Goal: Task Accomplishment & Management: Use online tool/utility

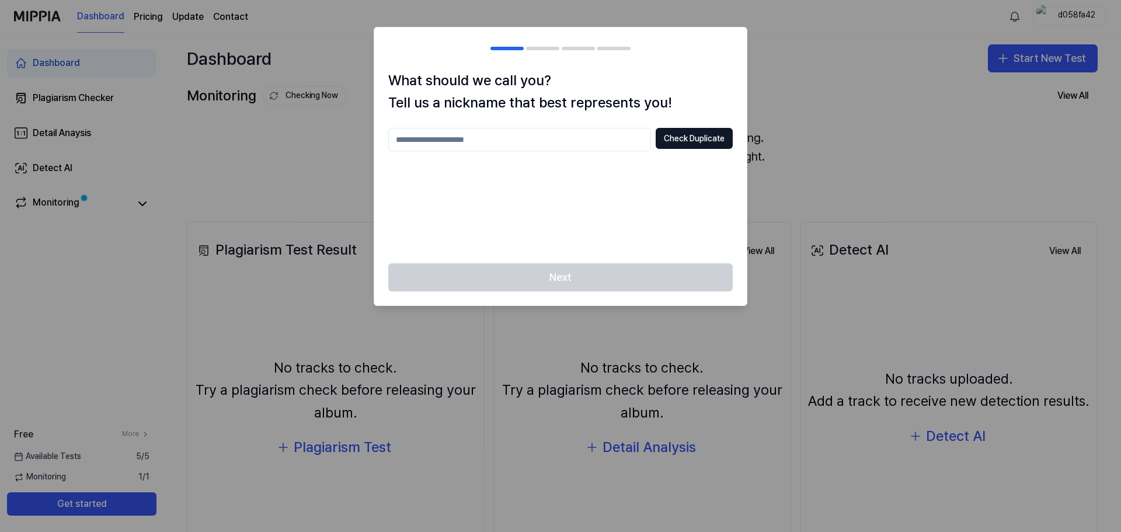
click at [783, 88] on div at bounding box center [560, 266] width 1121 height 532
click at [836, 113] on div at bounding box center [560, 266] width 1121 height 532
click at [566, 148] on input "text" at bounding box center [519, 139] width 263 height 23
type input "******"
click at [691, 140] on button "Check Duplicate" at bounding box center [694, 138] width 77 height 21
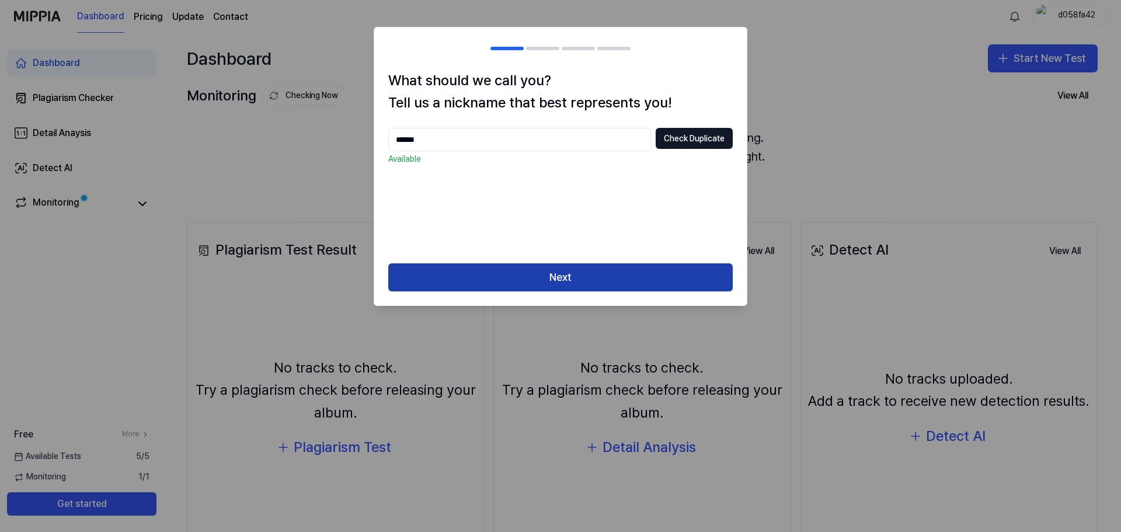
click at [577, 281] on button "Next" at bounding box center [560, 277] width 345 height 28
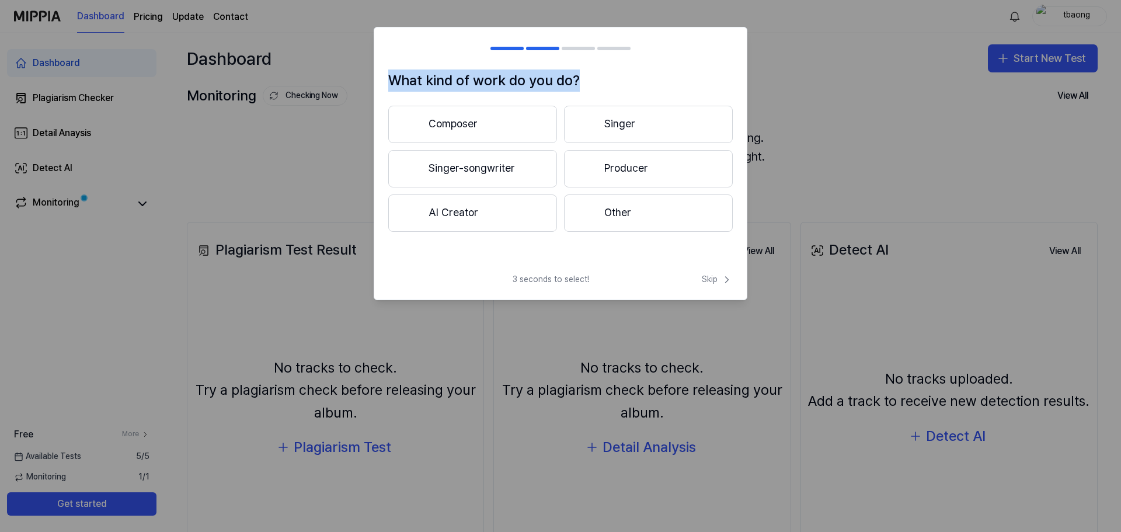
drag, startPoint x: 579, startPoint y: 86, endPoint x: 392, endPoint y: 82, distance: 187.0
click at [392, 82] on h1 "What kind of work do you do?" at bounding box center [560, 81] width 345 height 22
drag, startPoint x: 392, startPoint y: 82, endPoint x: 593, endPoint y: 73, distance: 201.7
click at [593, 73] on h1 "What kind of work do you do?" at bounding box center [560, 81] width 345 height 22
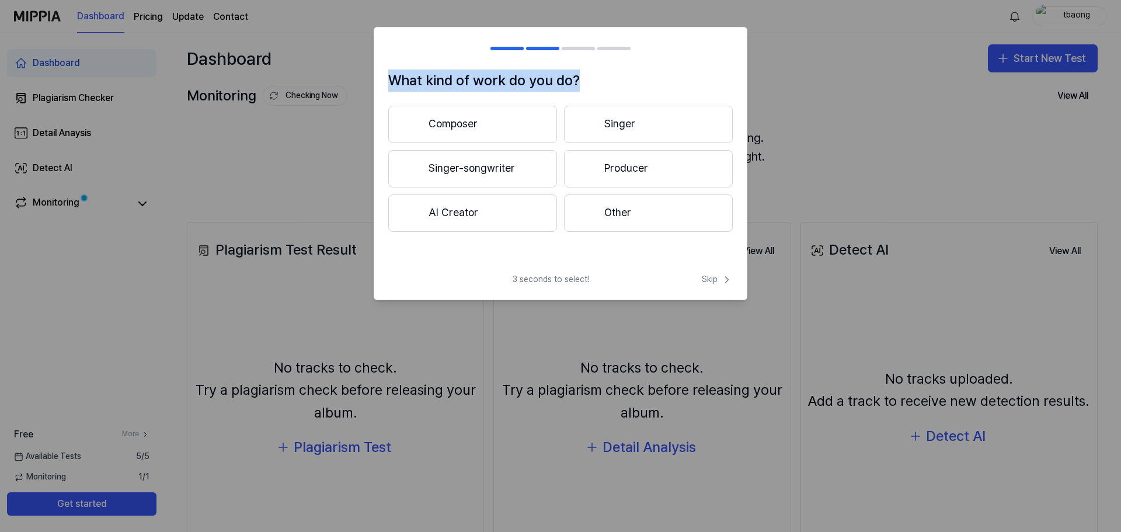
click at [589, 87] on h1 "What kind of work do you do?" at bounding box center [560, 81] width 345 height 22
drag, startPoint x: 574, startPoint y: 82, endPoint x: 366, endPoint y: 80, distance: 208.0
click at [366, 80] on body "Dashboard Pricing Update Contact tbaong Dashboard Plagiarism Checker Detail Ana…" at bounding box center [560, 266] width 1121 height 532
click at [588, 86] on h1 "What kind of work do you do?" at bounding box center [560, 81] width 345 height 22
drag, startPoint x: 584, startPoint y: 79, endPoint x: 352, endPoint y: 77, distance: 231.9
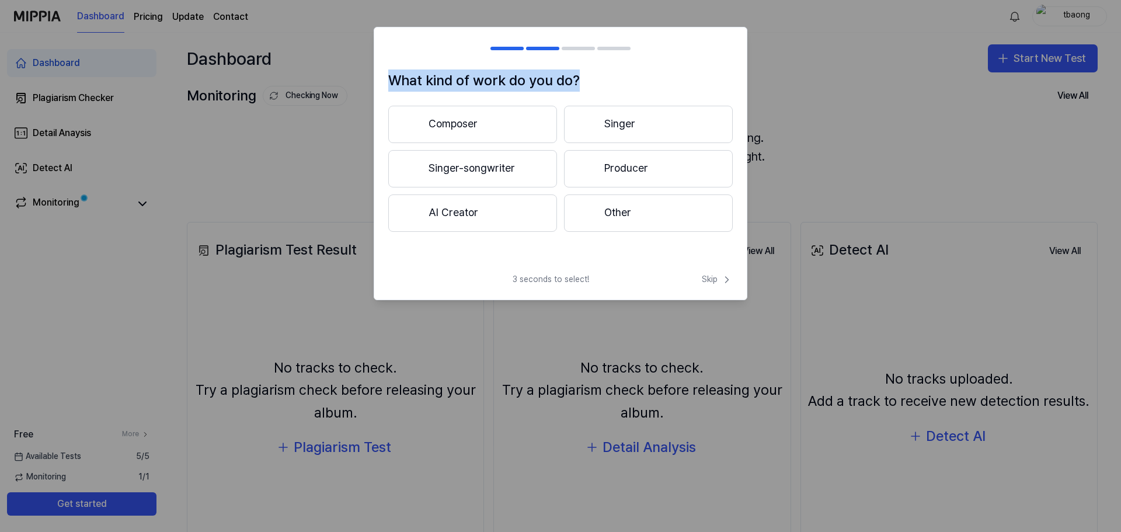
click at [352, 77] on body "Dashboard Pricing Update Contact tbaong Dashboard Plagiarism Checker Detail Ana…" at bounding box center [560, 266] width 1121 height 532
click at [619, 212] on button "Other" at bounding box center [648, 213] width 169 height 37
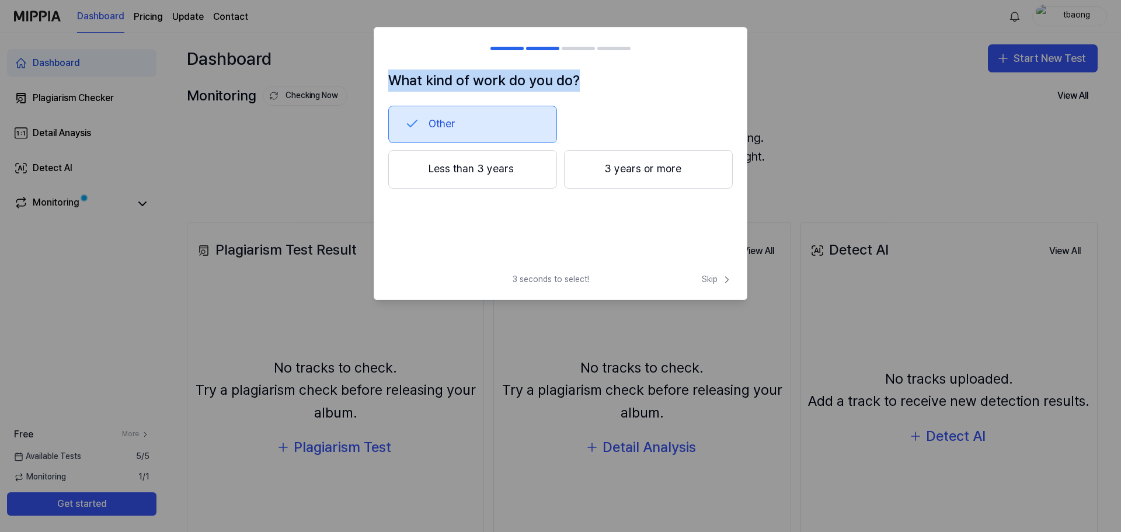
click at [631, 165] on button "3 years or more" at bounding box center [648, 169] width 169 height 39
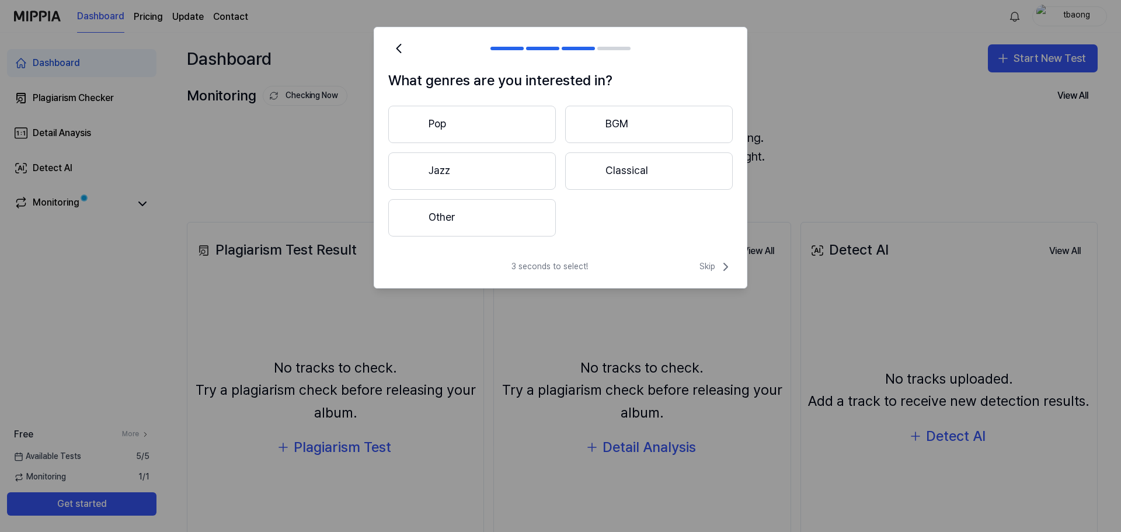
click at [501, 123] on button "Pop" at bounding box center [472, 124] width 168 height 37
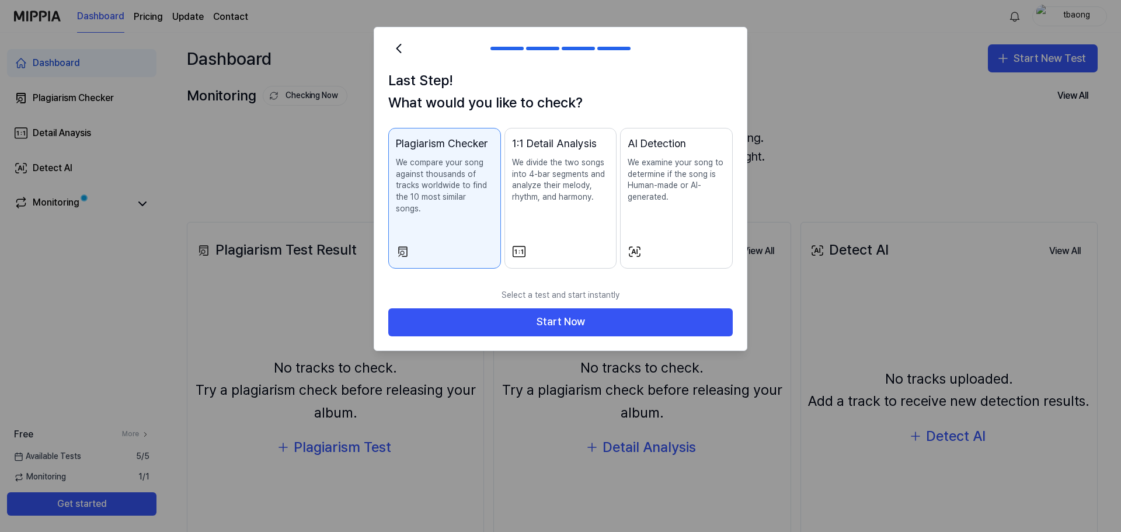
drag, startPoint x: 592, startPoint y: 300, endPoint x: 695, endPoint y: 91, distance: 232.5
click at [695, 91] on div "Last Step! What would you like to check? Plagiarism Checker We compare your son…" at bounding box center [561, 189] width 374 height 324
click at [659, 172] on p "We examine your song to determine if the song is Human-made or AI-generated." at bounding box center [677, 180] width 98 height 46
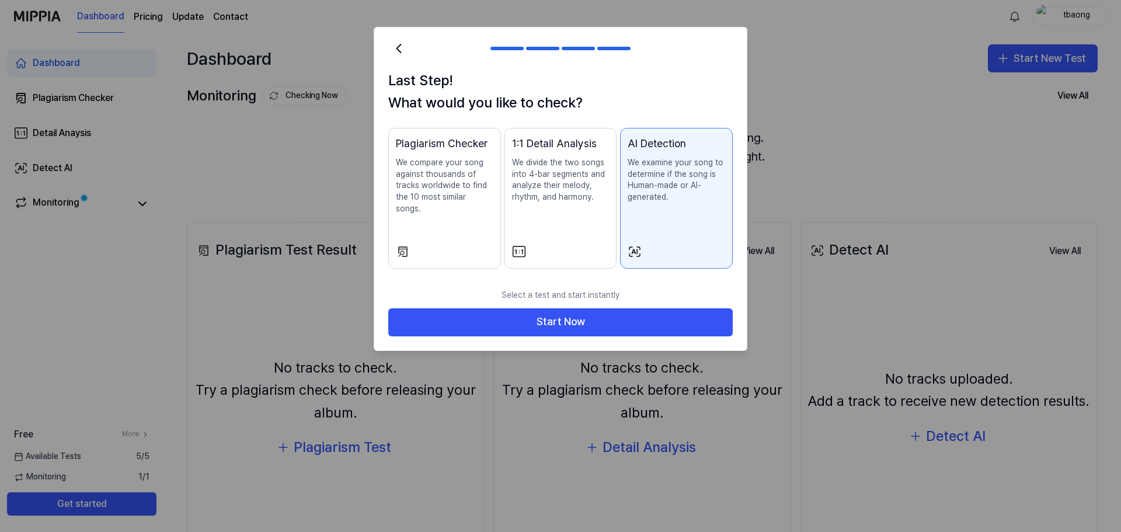
click at [571, 196] on p "We divide the two songs into 4-bar segments and analyze their melody, rhythm, a…" at bounding box center [561, 180] width 98 height 46
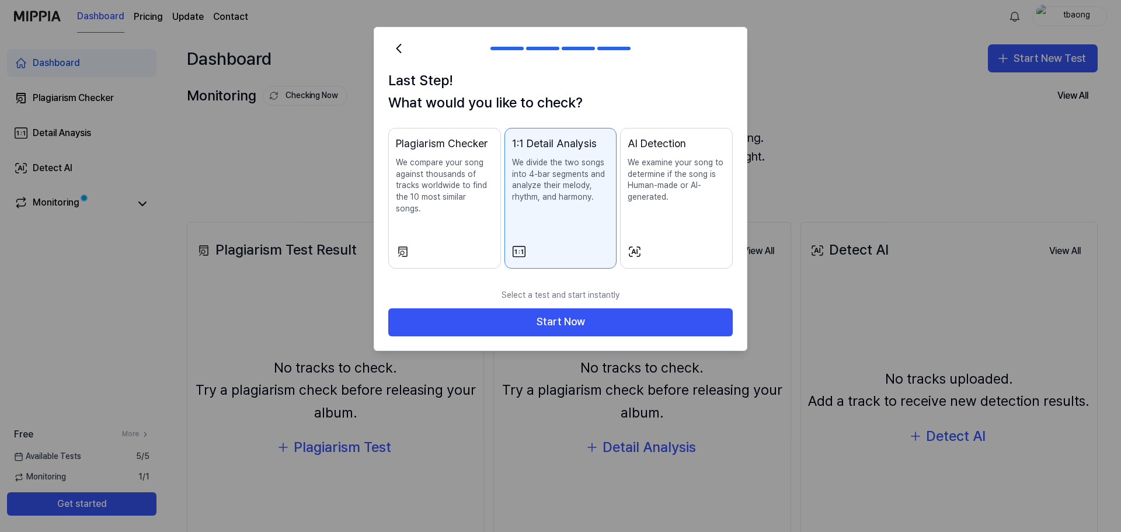
click at [645, 182] on p "We examine your song to determine if the song is Human-made or AI-generated." at bounding box center [677, 180] width 98 height 46
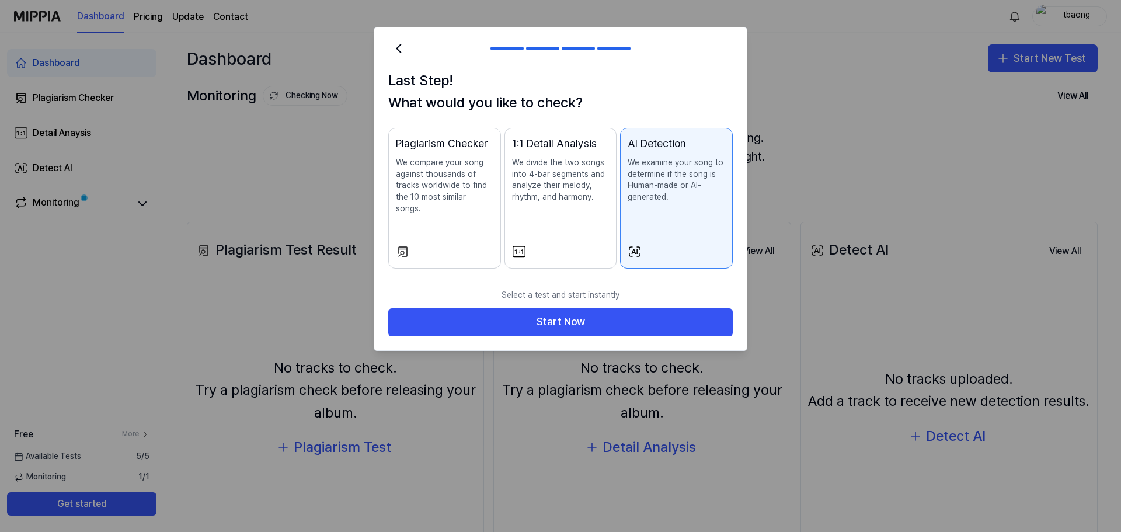
click at [558, 194] on p "We divide the two songs into 4-bar segments and analyze their melody, rhythm, a…" at bounding box center [561, 180] width 98 height 46
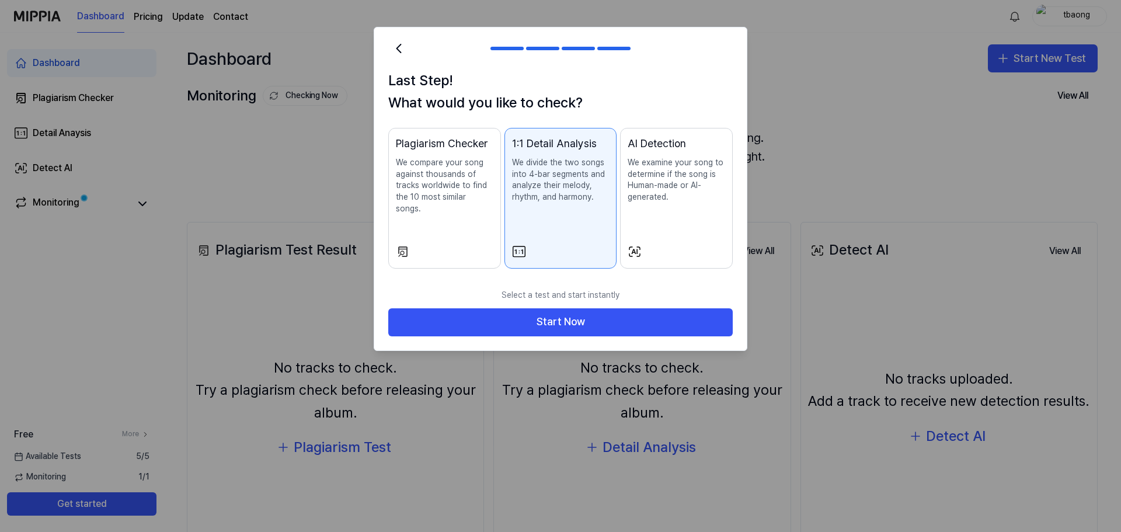
click at [578, 225] on div "1:1 Detail Analysis We divide the two songs into 4-bar segments and analyze the…" at bounding box center [561, 181] width 98 height 91
click at [674, 201] on p "We examine your song to determine if the song is Human-made or AI-generated." at bounding box center [677, 180] width 98 height 46
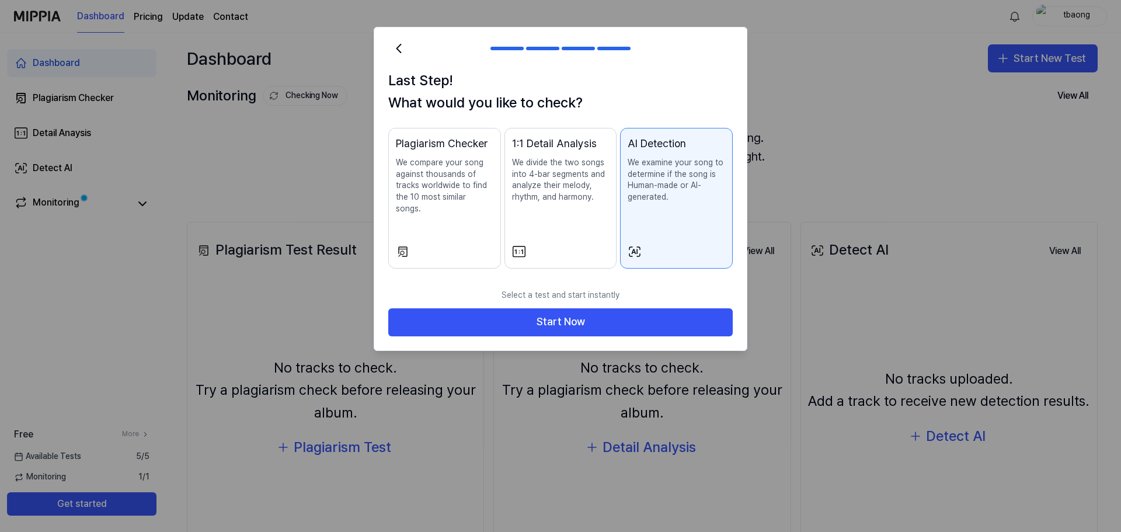
click at [586, 193] on p "We divide the two songs into 4-bar segments and analyze their melody, rhythm, a…" at bounding box center [561, 180] width 98 height 46
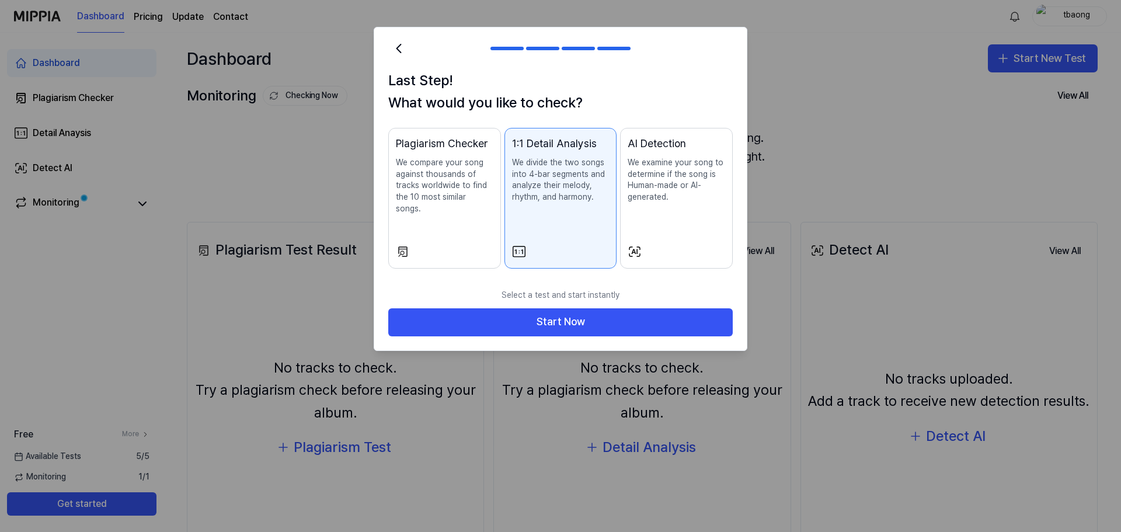
click at [464, 153] on div "Plagiarism Checker We compare your song against thousands of tracks worldwide t…" at bounding box center [445, 187] width 98 height 102
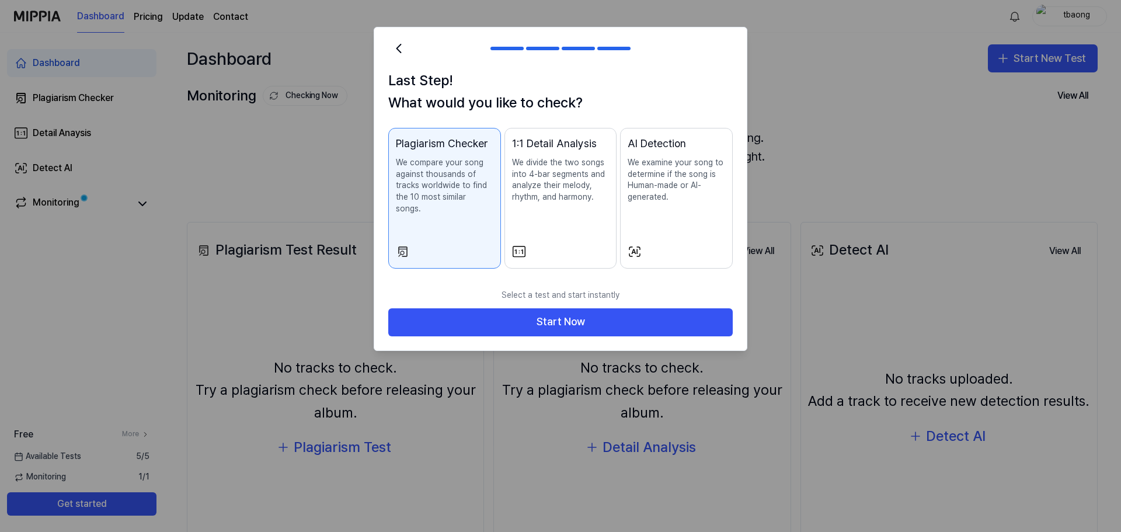
click at [571, 157] on p "We divide the two songs into 4-bar segments and analyze their melody, rhythm, a…" at bounding box center [561, 180] width 98 height 46
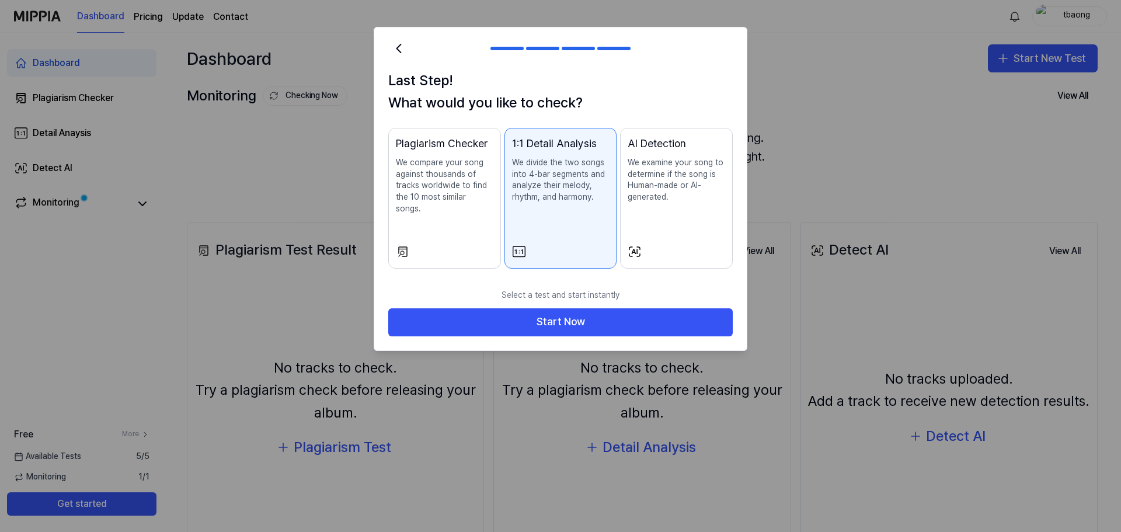
drag, startPoint x: 662, startPoint y: 166, endPoint x: 665, endPoint y: 193, distance: 26.5
click at [664, 167] on p "We examine your song to determine if the song is Human-made or AI-generated." at bounding box center [677, 180] width 98 height 46
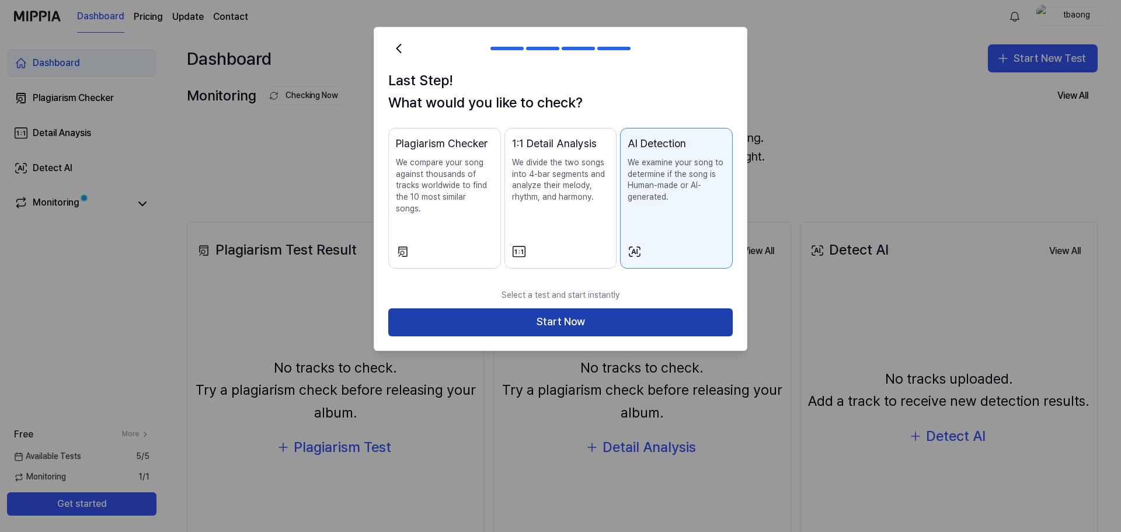
click at [632, 308] on button "Start Now" at bounding box center [560, 322] width 345 height 28
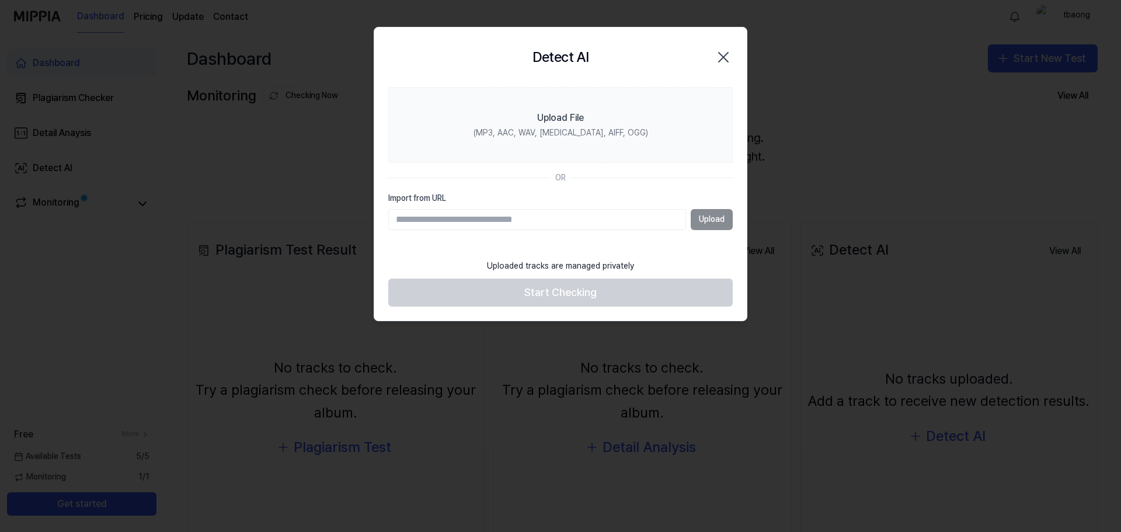
click at [470, 225] on input "Import from URL" at bounding box center [537, 219] width 298 height 21
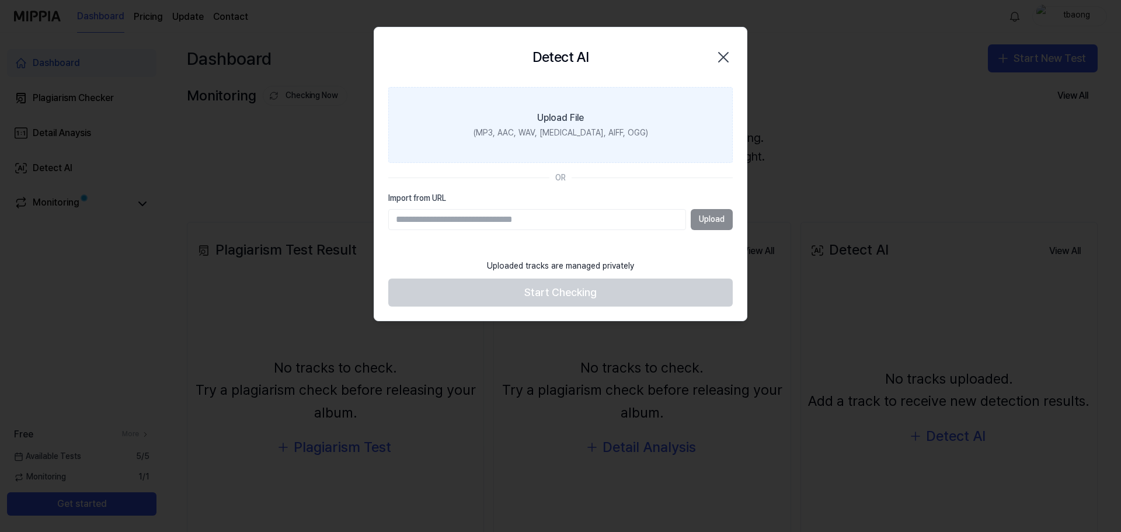
click at [605, 129] on div "(MP3, AAC, WAV, [MEDICAL_DATA], AIFF, OGG)" at bounding box center [561, 133] width 175 height 12
click at [0, 0] on input "Upload File (MP3, AAC, WAV, [MEDICAL_DATA], AIFF, OGG)" at bounding box center [0, 0] width 0 height 0
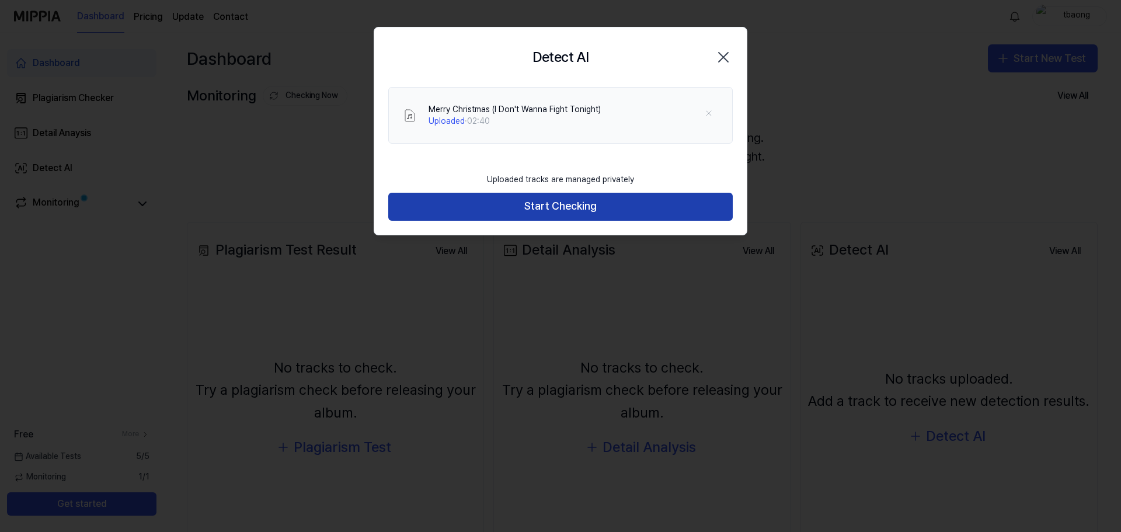
click at [595, 203] on button "Start Checking" at bounding box center [560, 207] width 345 height 28
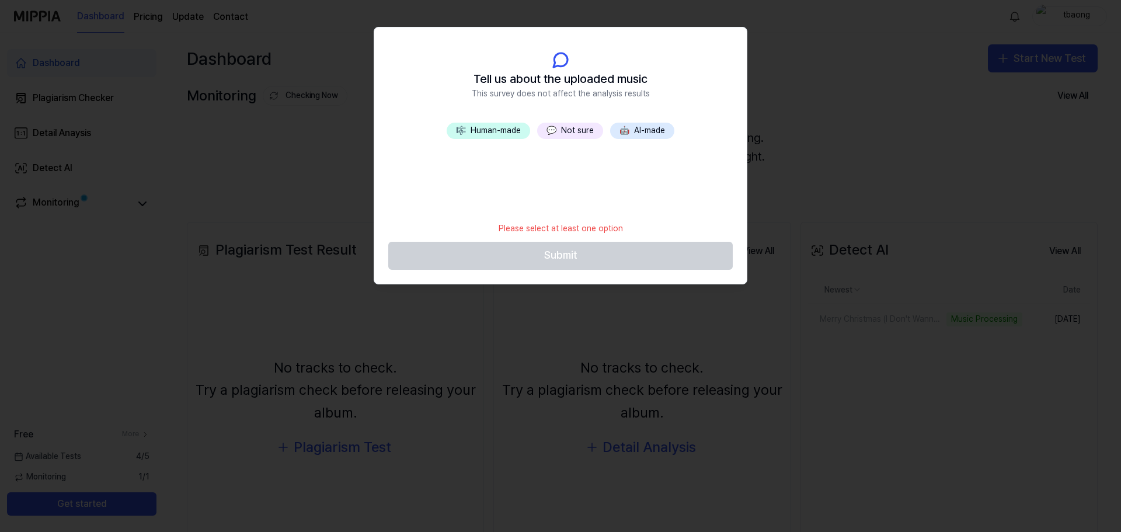
click at [584, 134] on button "💬 Not sure" at bounding box center [570, 131] width 66 height 16
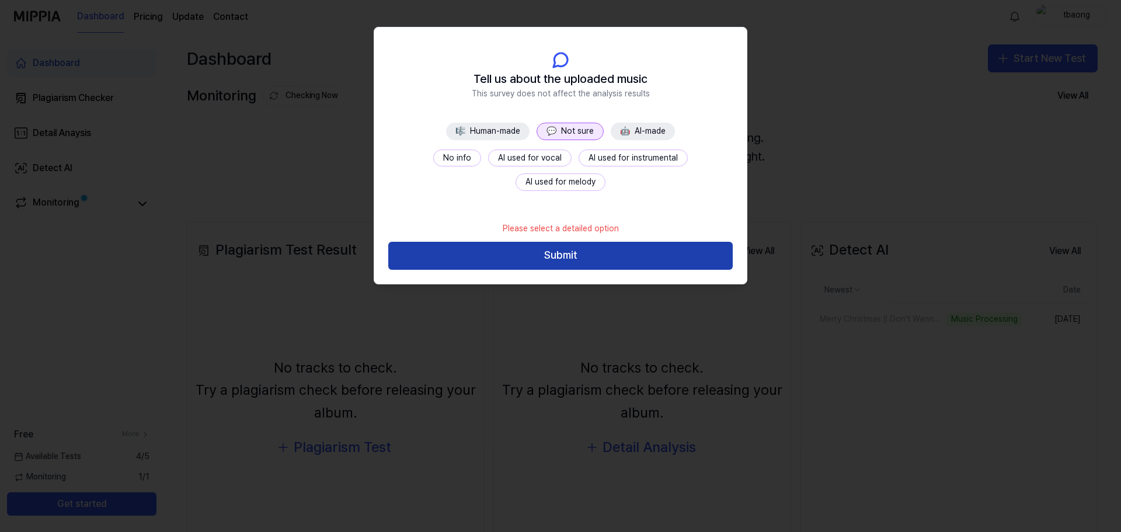
click at [587, 245] on button "Submit" at bounding box center [560, 256] width 345 height 28
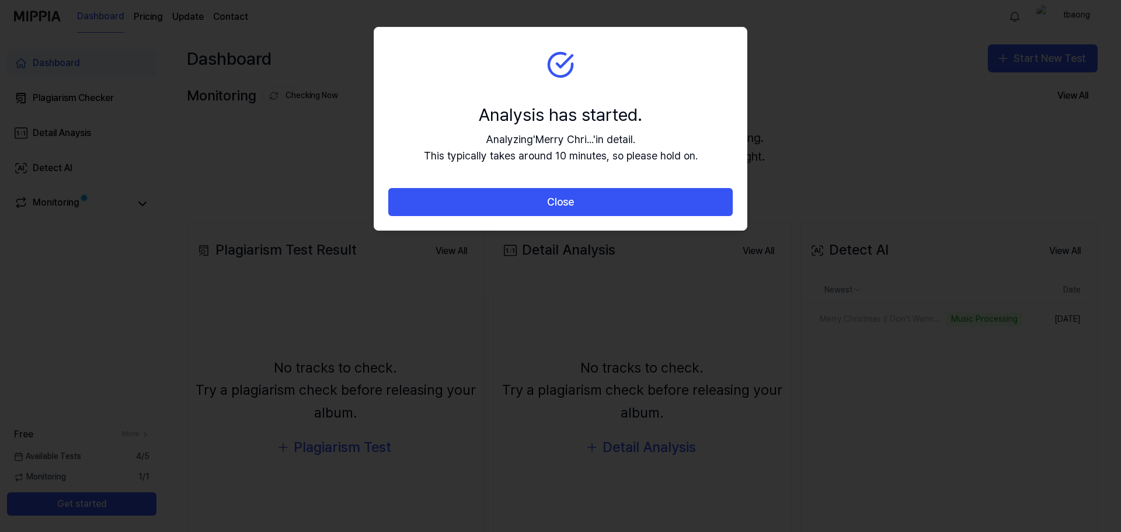
click at [893, 119] on div at bounding box center [560, 266] width 1121 height 532
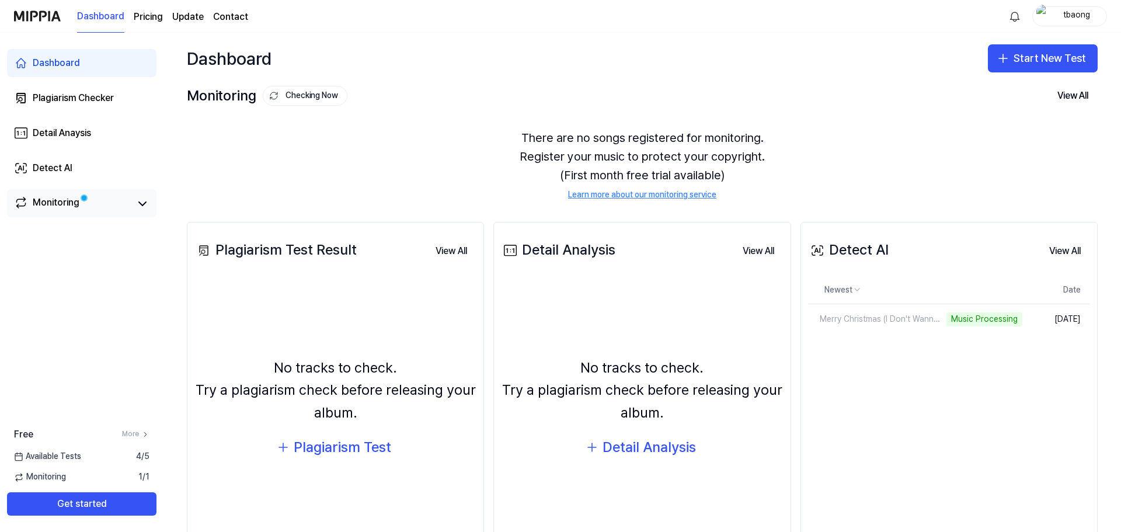
click at [79, 214] on div "Monitoring" at bounding box center [82, 203] width 150 height 28
click at [93, 199] on link "Monitoring" at bounding box center [72, 204] width 117 height 16
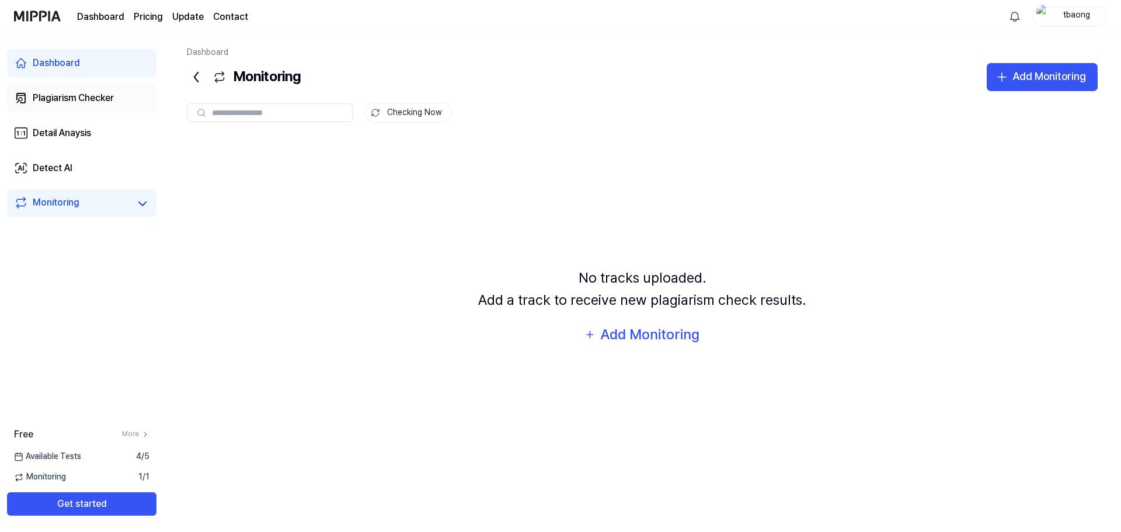
click at [109, 92] on div "Plagiarism Checker" at bounding box center [73, 98] width 81 height 14
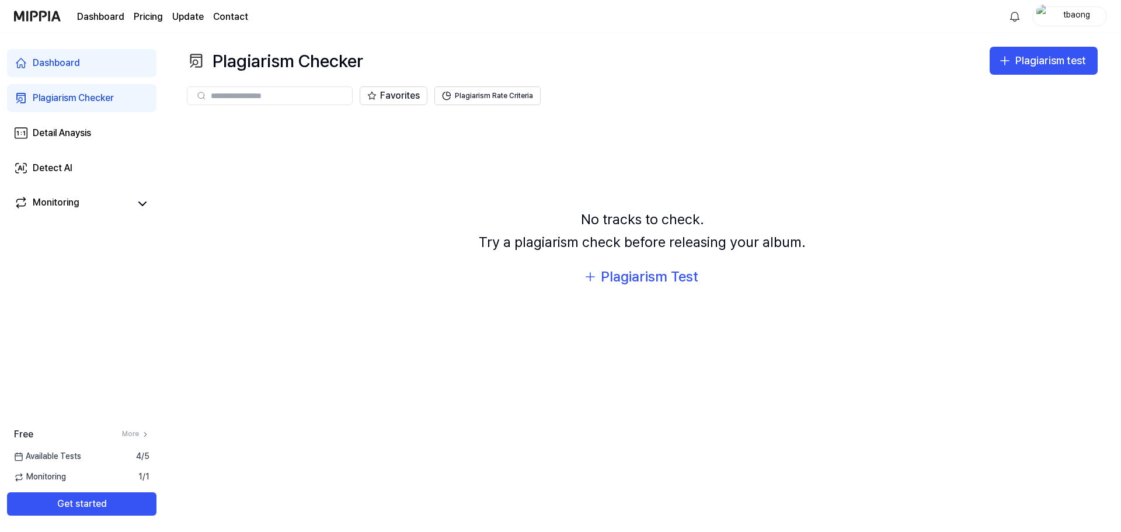
click at [112, 62] on link "Dashboard" at bounding box center [82, 63] width 150 height 28
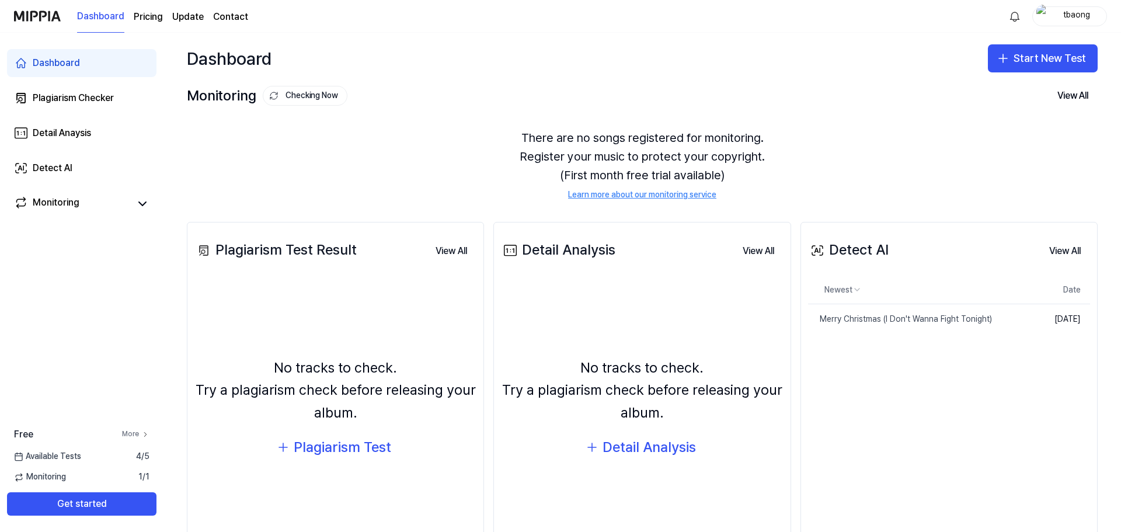
click at [133, 435] on link "More" at bounding box center [135, 434] width 27 height 10
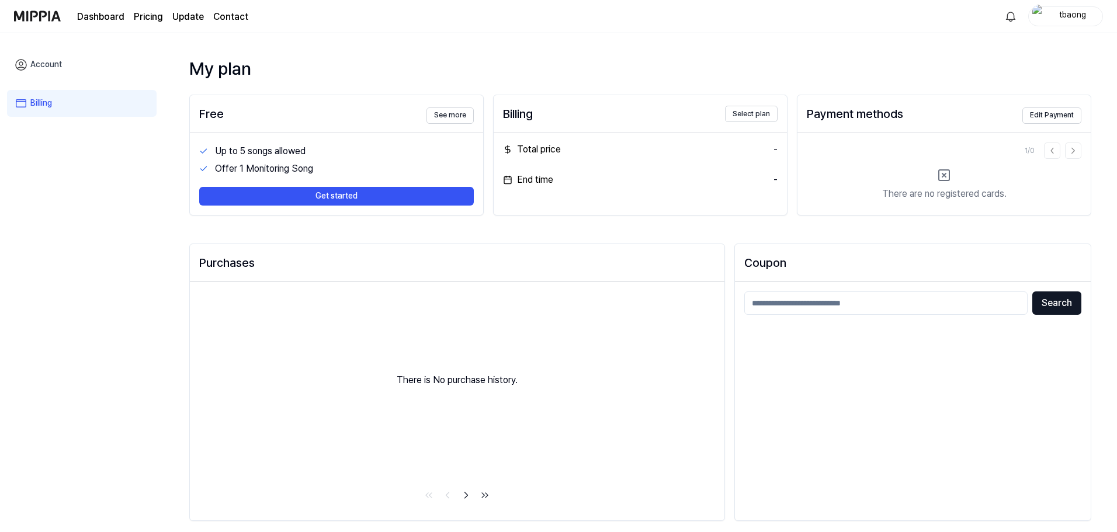
click at [294, 169] on div "Offer 1 Monitoring Song" at bounding box center [344, 169] width 259 height 14
click at [450, 116] on button "See more" at bounding box center [449, 115] width 47 height 16
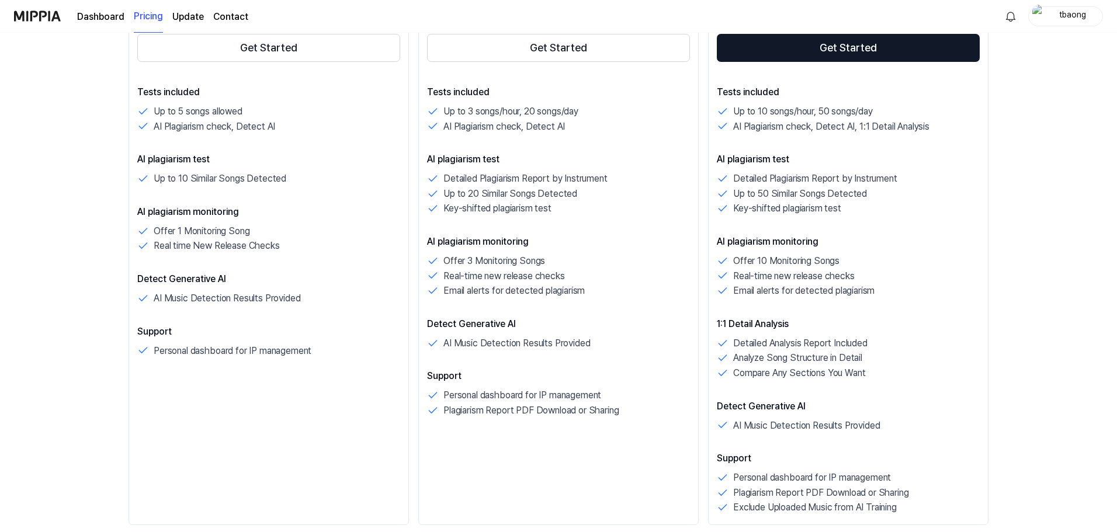
scroll to position [292, 0]
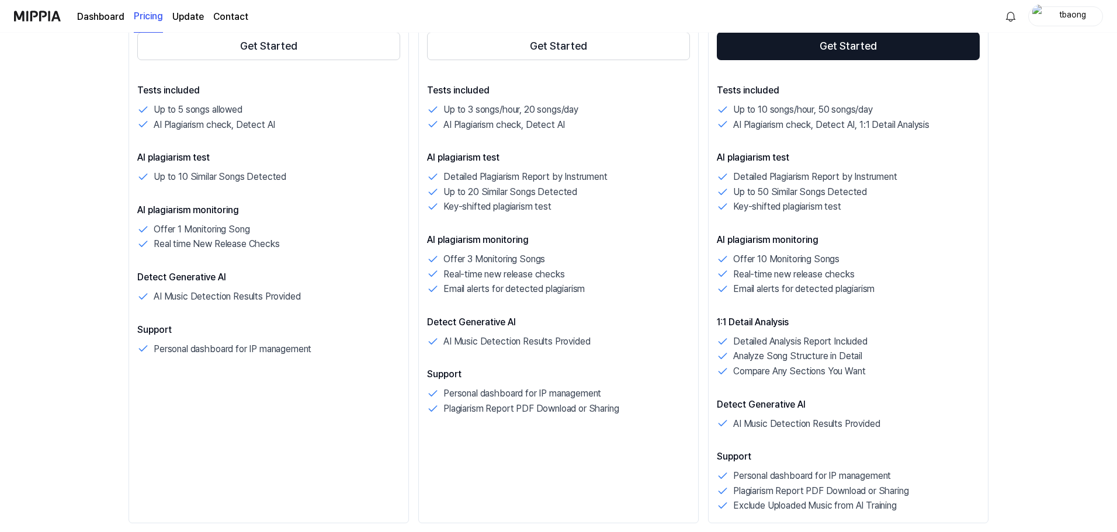
click at [242, 234] on p "Offer 1 Monitoring Song" at bounding box center [202, 229] width 96 height 15
click at [242, 245] on p "Real time New Release Checks" at bounding box center [217, 244] width 126 height 15
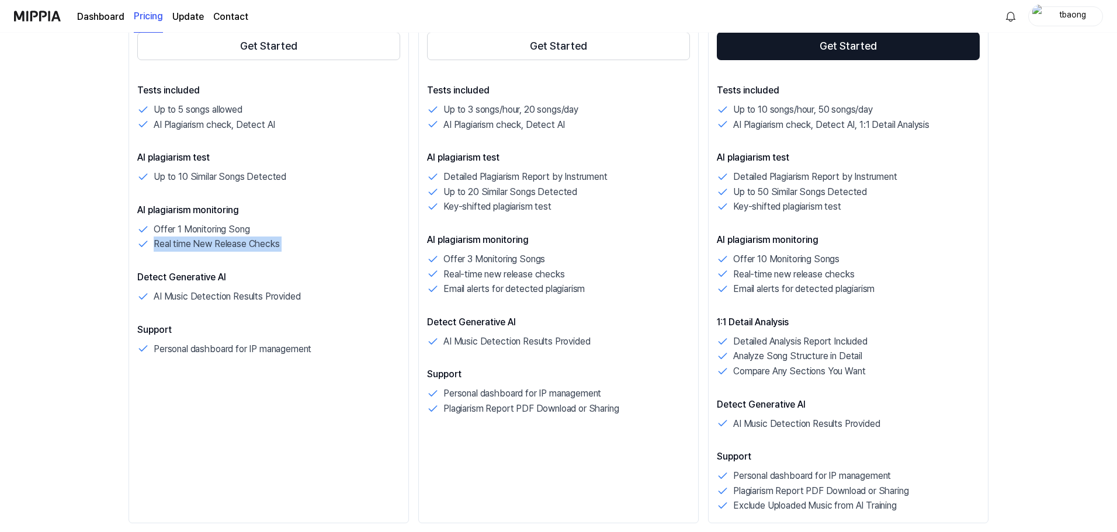
click at [242, 245] on p "Real time New Release Checks" at bounding box center [217, 244] width 126 height 15
click at [209, 297] on p "AI Music Detection Results Provided" at bounding box center [227, 296] width 147 height 15
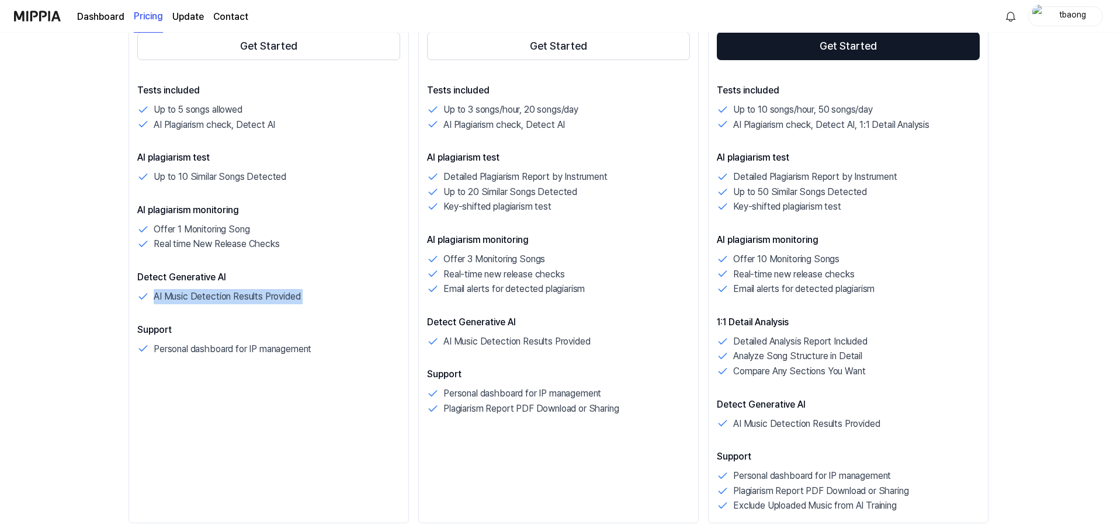
click at [205, 300] on p "AI Music Detection Results Provided" at bounding box center [227, 296] width 147 height 15
click at [251, 293] on p "AI Music Detection Results Provided" at bounding box center [227, 296] width 147 height 15
click at [251, 352] on p "Personal dashboard for IP management" at bounding box center [233, 349] width 158 height 15
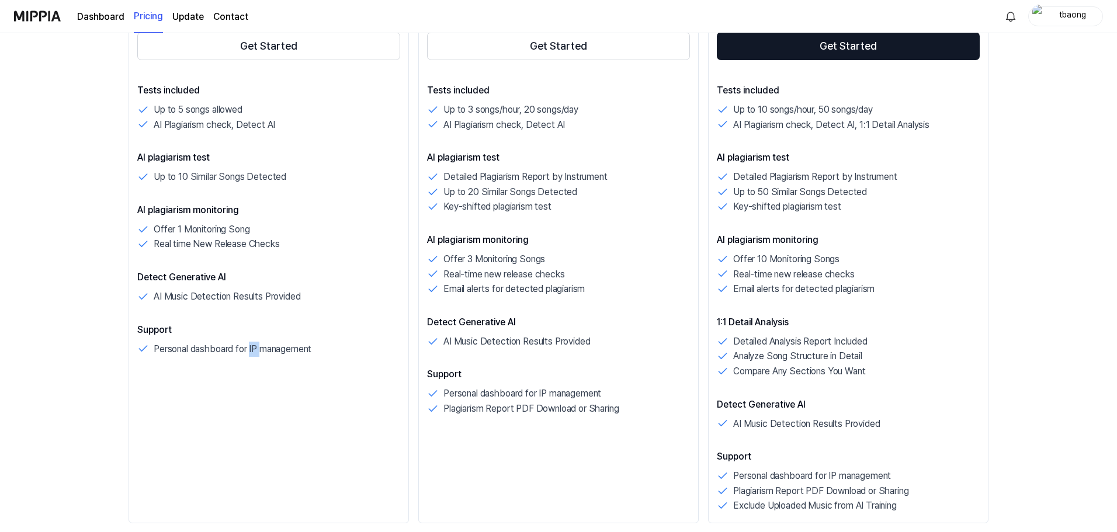
click at [251, 352] on p "Personal dashboard for IP management" at bounding box center [233, 349] width 158 height 15
click at [233, 175] on p "Up to 10 Similar Songs Detected" at bounding box center [220, 176] width 133 height 15
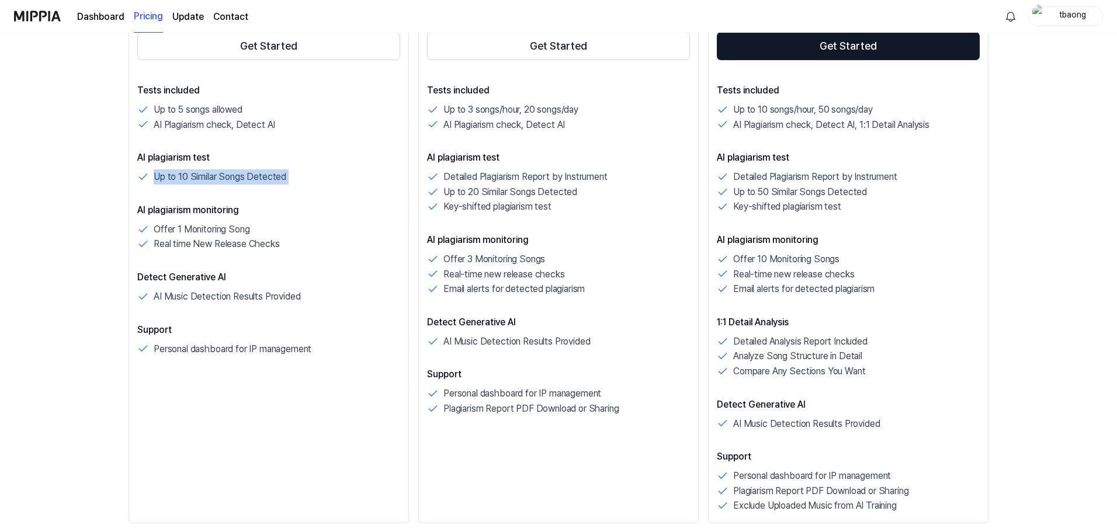
click at [229, 187] on div "Tests included Up to 5 songs allowed AI Plagiarism check, Detect AI AI plagiari…" at bounding box center [268, 220] width 263 height 273
click at [209, 225] on p "Offer 1 Monitoring Song" at bounding box center [202, 229] width 96 height 15
click at [206, 248] on p "Real time New Release Checks" at bounding box center [217, 244] width 126 height 15
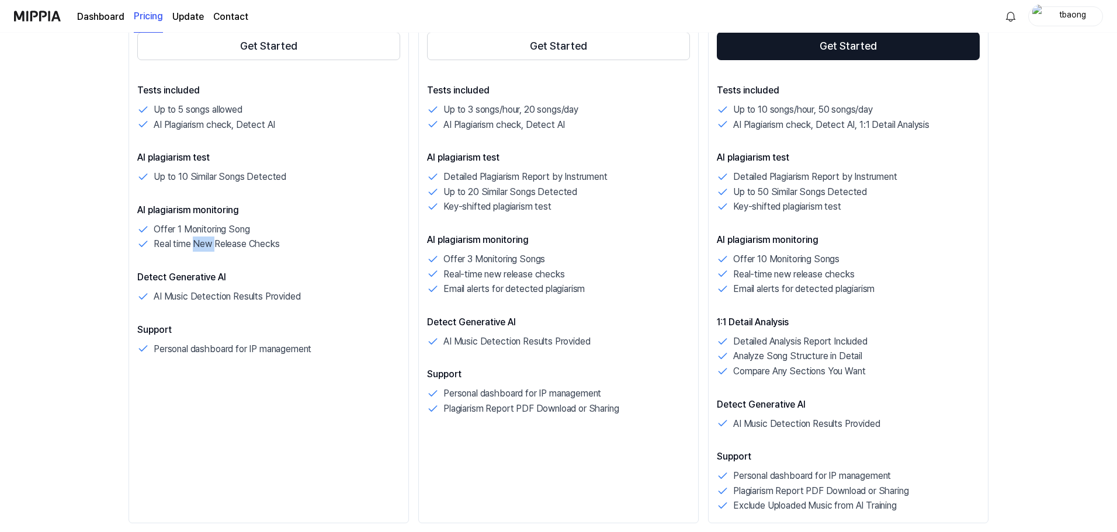
click at [206, 248] on p "Real time New Release Checks" at bounding box center [217, 244] width 126 height 15
click at [245, 211] on p "AI plagiarism monitoring" at bounding box center [268, 210] width 263 height 14
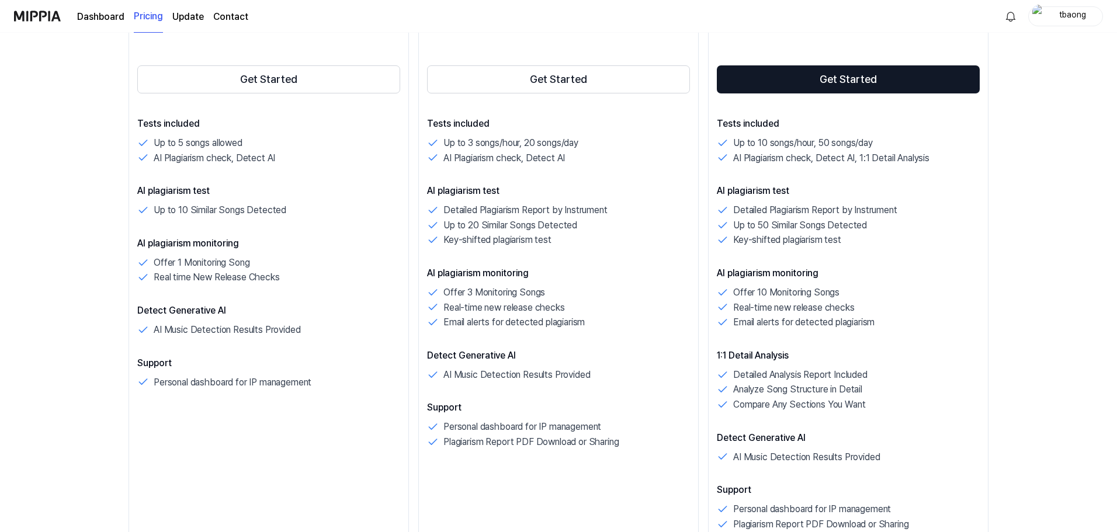
scroll to position [117, 0]
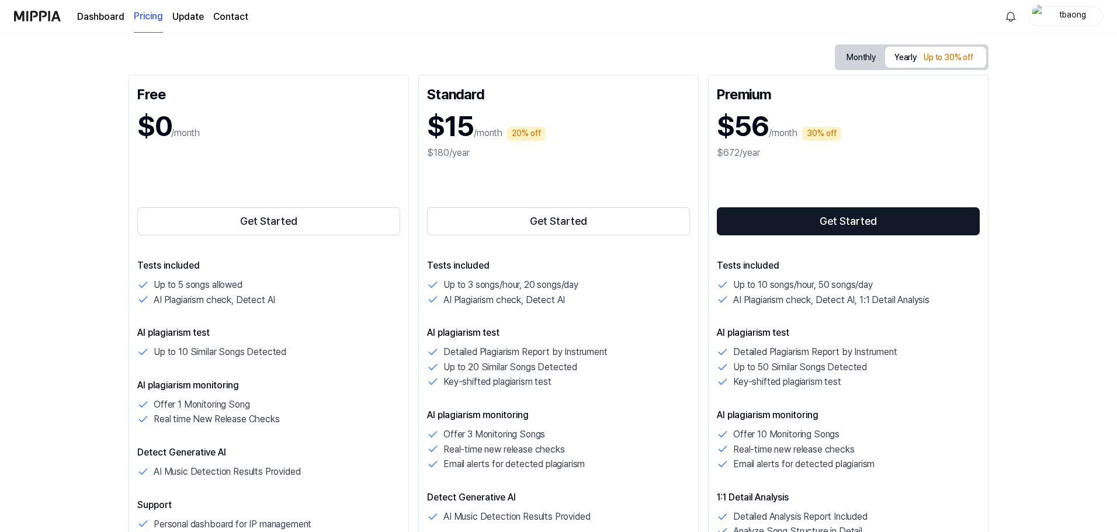
click at [764, 262] on p "Tests included" at bounding box center [848, 266] width 263 height 14
click at [779, 284] on p "Up to 10 songs/hour, 50 songs/day" at bounding box center [803, 284] width 140 height 15
click at [811, 301] on p "AI Plagiarism check, Detect AI, 1:1 Detail Analysis" at bounding box center [831, 300] width 196 height 15
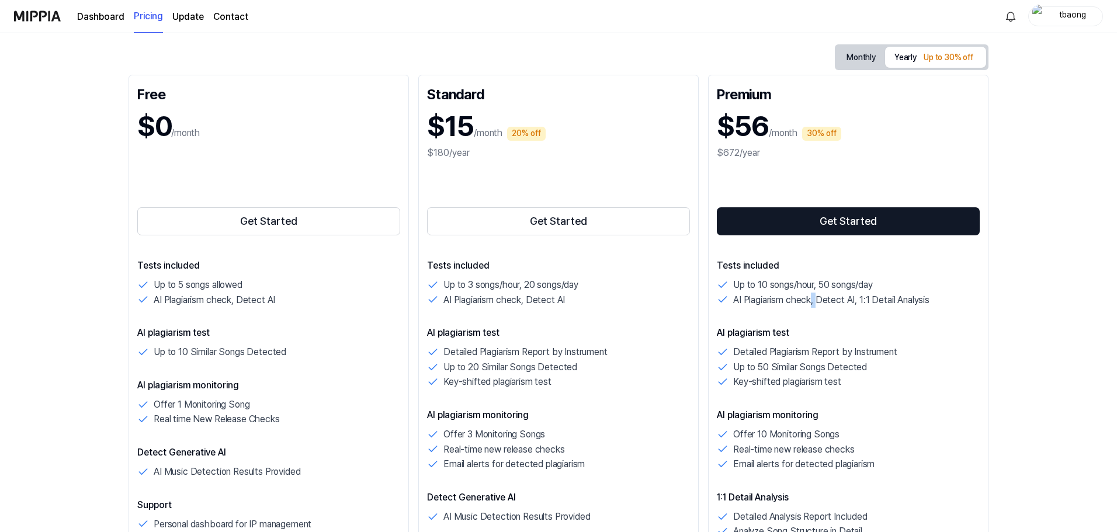
click at [811, 301] on p "AI Plagiarism check, Detect AI, 1:1 Detail Analysis" at bounding box center [831, 300] width 196 height 15
click at [804, 277] on p "Up to 10 songs/hour, 50 songs/day" at bounding box center [803, 284] width 140 height 15
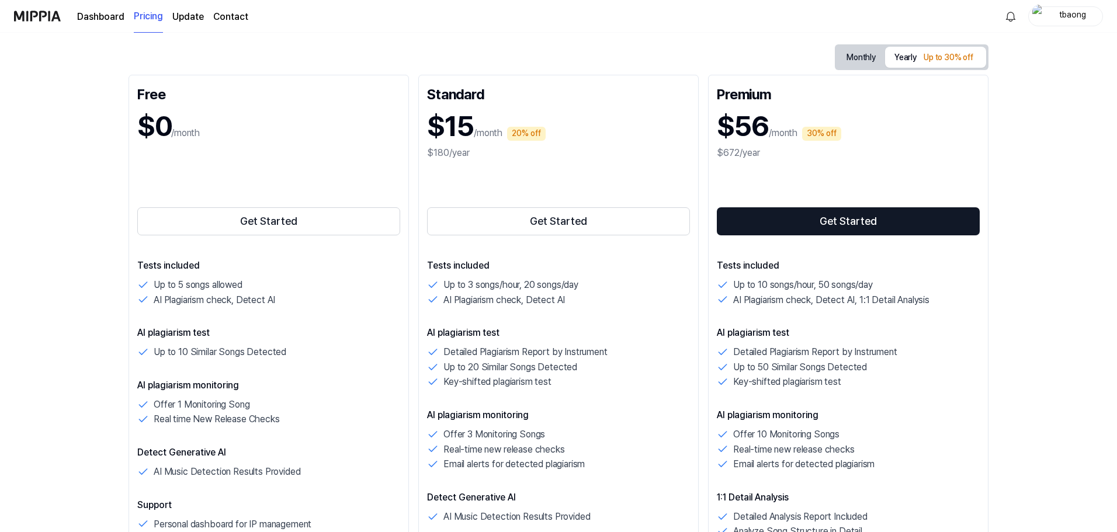
click at [800, 294] on p "AI Plagiarism check, Detect AI, 1:1 Detail Analysis" at bounding box center [831, 300] width 196 height 15
drag, startPoint x: 485, startPoint y: 154, endPoint x: 422, endPoint y: 103, distance: 81.4
click at [422, 103] on div "Standard $15 /month 20% off $180/year Get Started Tests included Up to 3 songs/…" at bounding box center [558, 387] width 280 height 624
click at [524, 285] on p "Up to 3 songs/hour, 20 songs/day" at bounding box center [510, 284] width 135 height 15
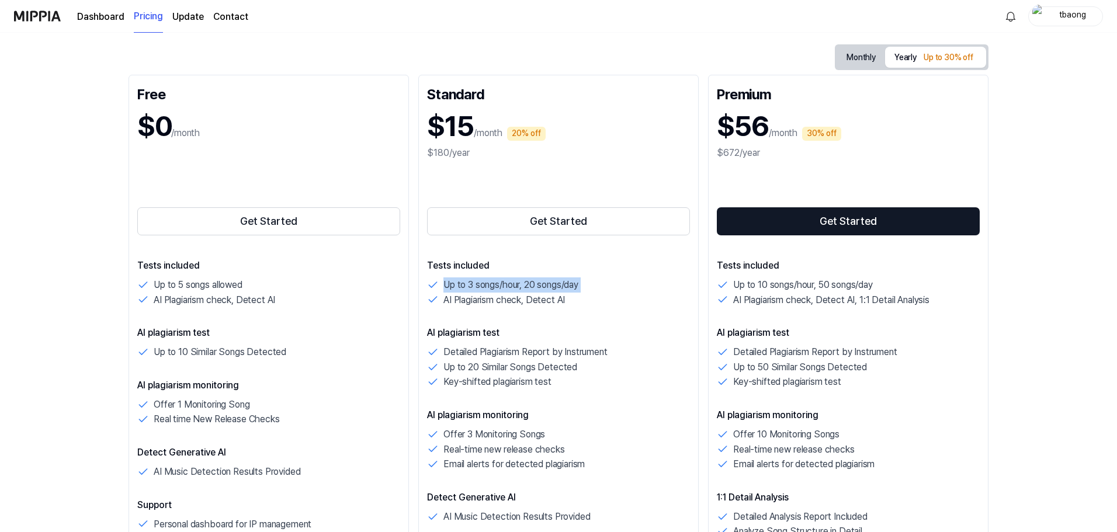
click at [524, 285] on p "Up to 3 songs/hour, 20 songs/day" at bounding box center [510, 284] width 135 height 15
click at [512, 303] on p "AI Plagiarism check, Detect AI" at bounding box center [503, 300] width 121 height 15
click at [489, 283] on p "Up to 3 songs/hour, 20 songs/day" at bounding box center [510, 284] width 135 height 15
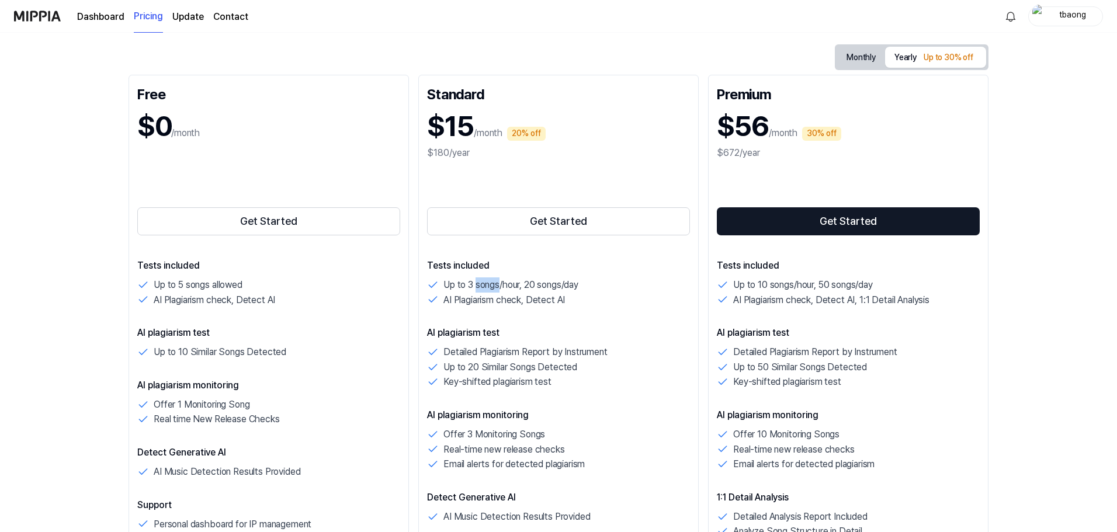
click at [489, 283] on p "Up to 3 songs/hour, 20 songs/day" at bounding box center [510, 284] width 135 height 15
click at [511, 353] on p "Detailed Plagiarism Report by Instrument" at bounding box center [525, 352] width 164 height 15
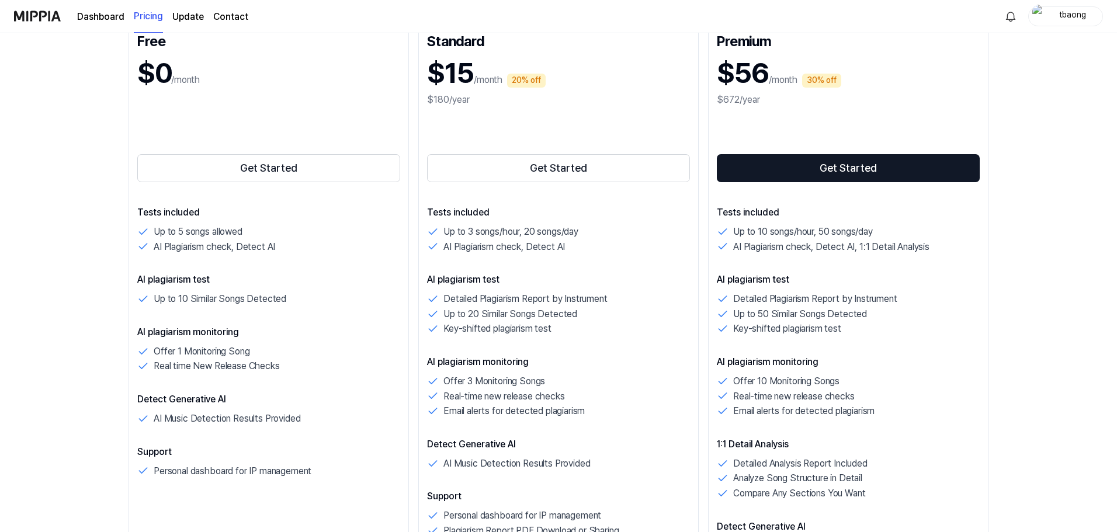
scroll to position [234, 0]
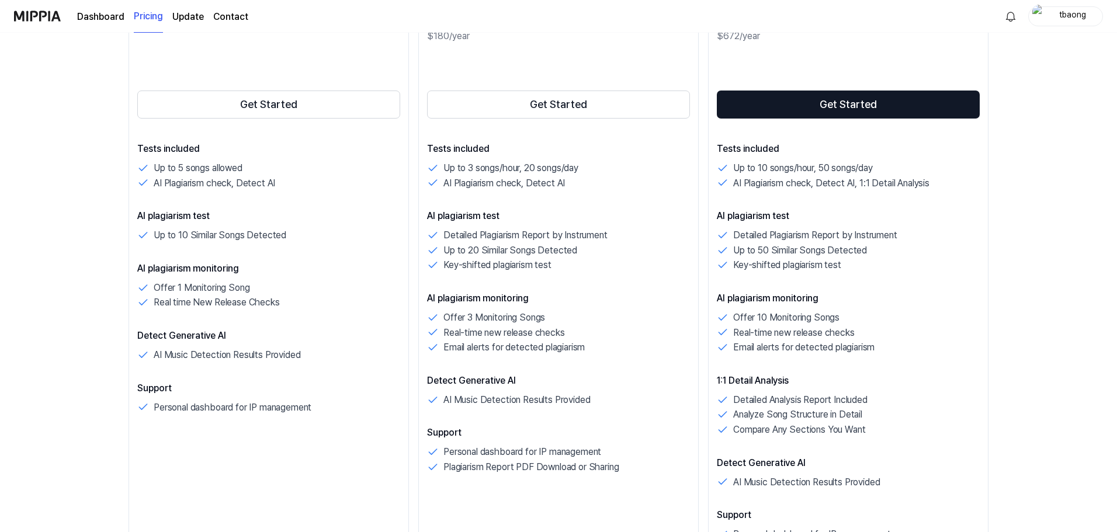
click at [496, 235] on p "Detailed Plagiarism Report by Instrument" at bounding box center [525, 235] width 164 height 15
click at [491, 232] on p "Detailed Plagiarism Report by Instrument" at bounding box center [525, 235] width 164 height 15
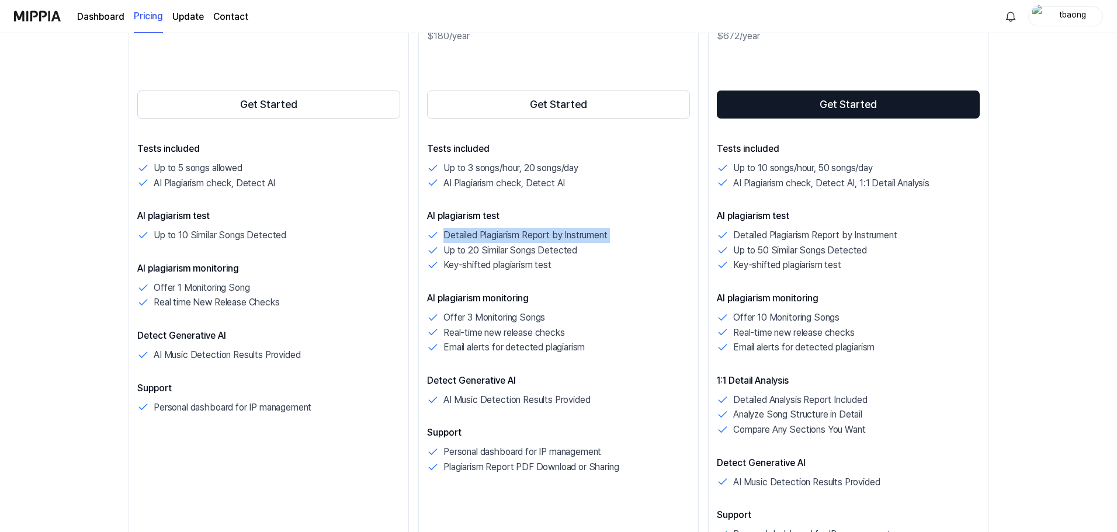
click at [491, 232] on p "Detailed Plagiarism Report by Instrument" at bounding box center [525, 235] width 164 height 15
click at [489, 251] on p "Up to 20 Similar Songs Detected" at bounding box center [510, 250] width 134 height 15
click at [482, 265] on p "Key-shifted plagiarism test" at bounding box center [497, 265] width 108 height 15
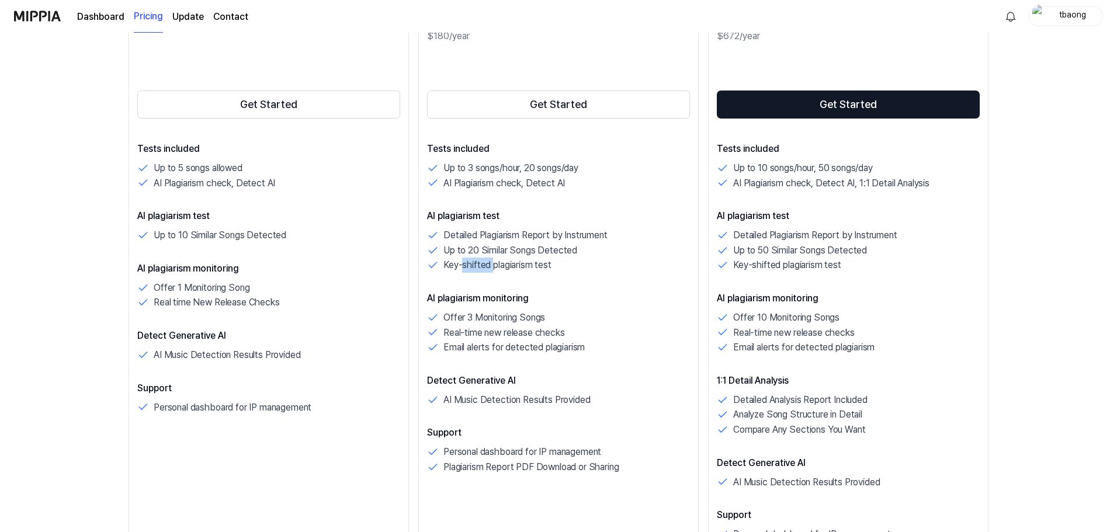
click at [482, 265] on p "Key-shifted plagiarism test" at bounding box center [497, 265] width 108 height 15
click at [484, 321] on p "Offer 3 Monitoring Songs" at bounding box center [494, 317] width 102 height 15
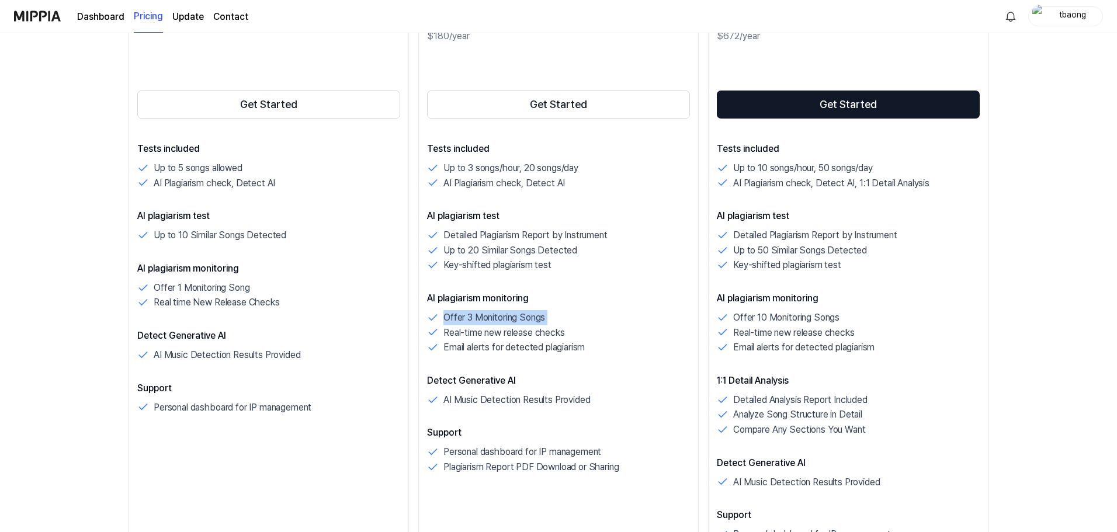
click at [481, 314] on p "Offer 3 Monitoring Songs" at bounding box center [494, 317] width 102 height 15
click at [500, 331] on p "Real-time new release checks" at bounding box center [503, 332] width 121 height 15
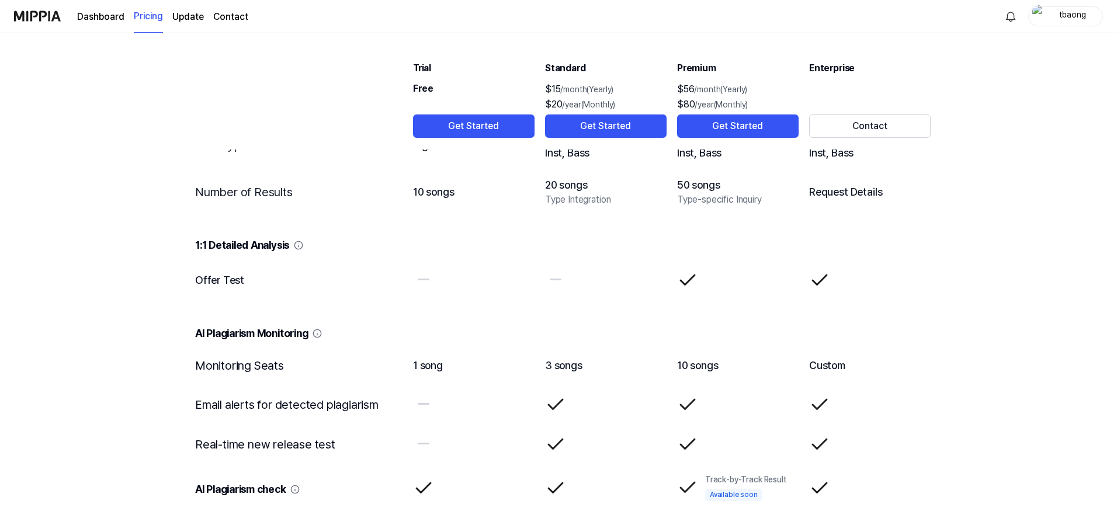
scroll to position [1577, 0]
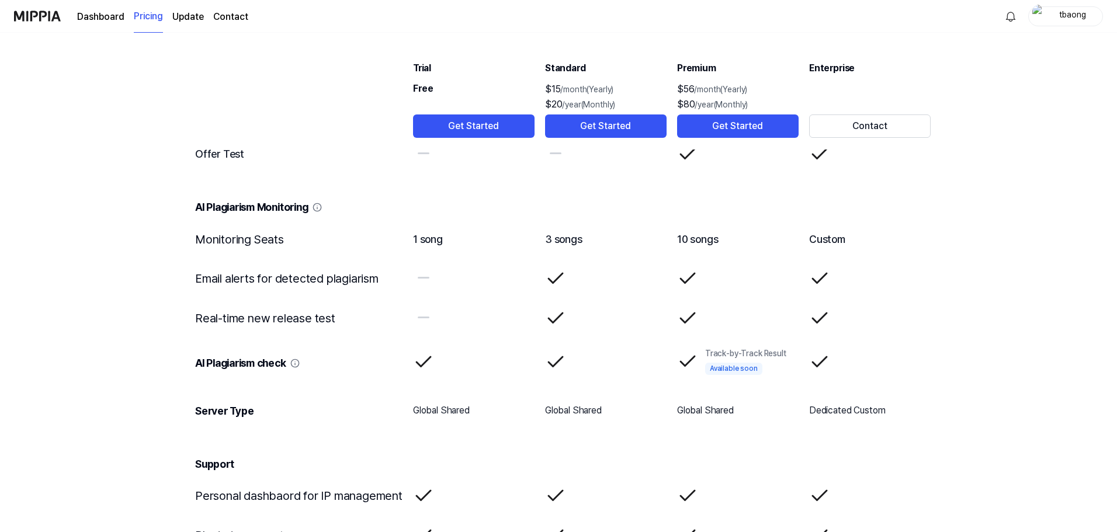
click at [322, 209] on icon at bounding box center [316, 207] width 9 height 9
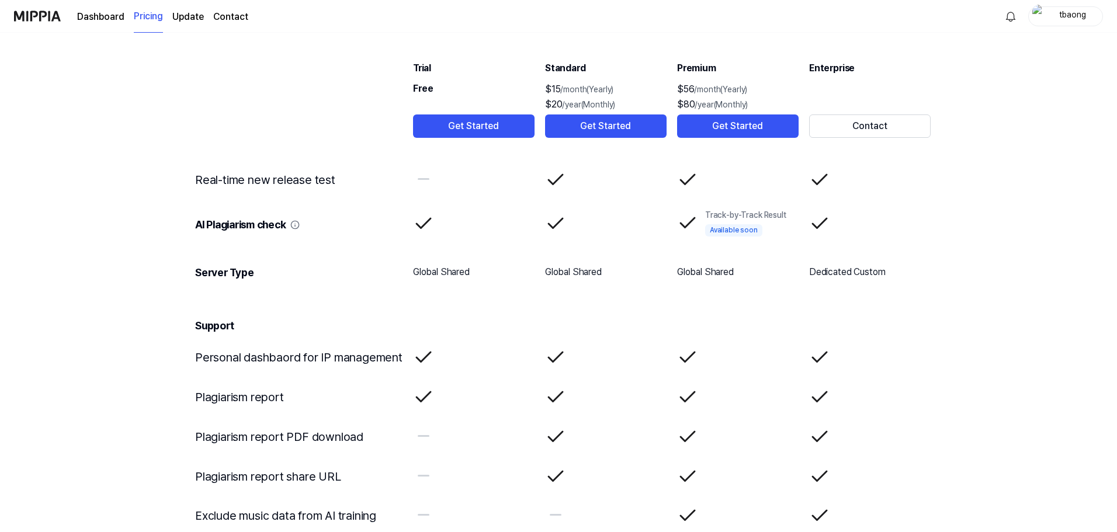
scroll to position [1752, 0]
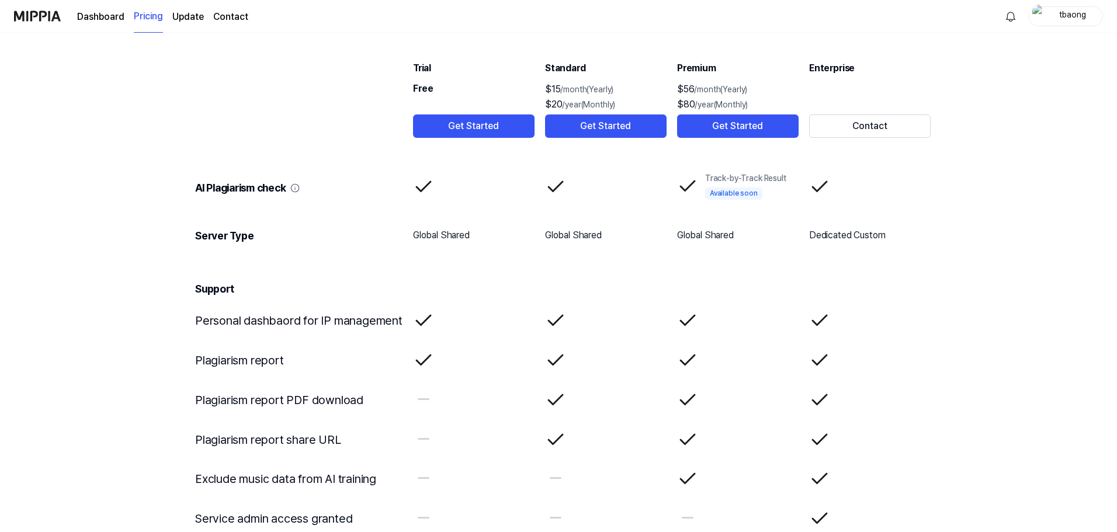
click at [95, 15] on link "Dashboard" at bounding box center [100, 17] width 47 height 14
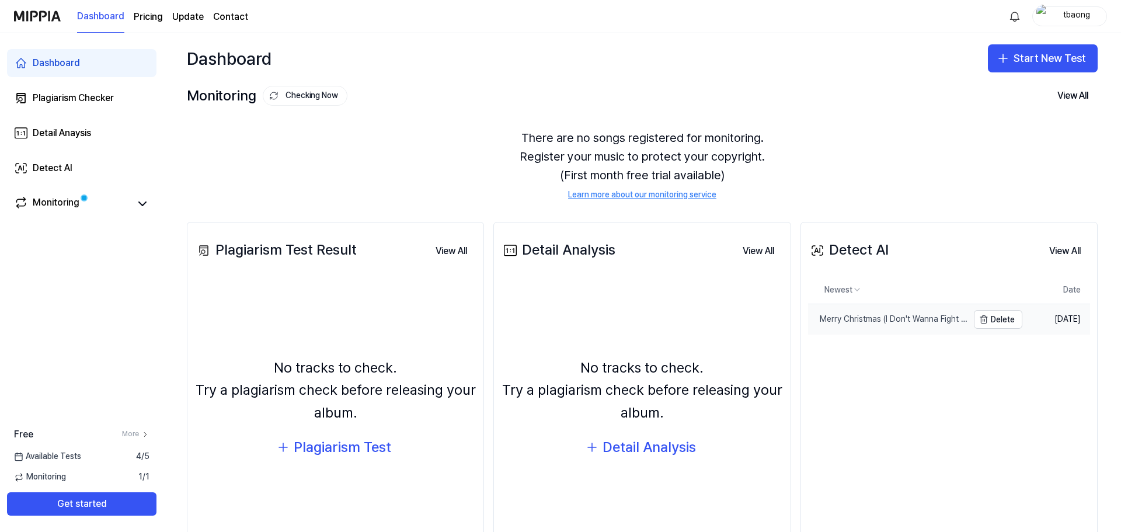
click at [919, 320] on div "Merry Christmas (I Don't Wanna Fight Tonight)" at bounding box center [888, 320] width 160 height 12
